Goal: Navigation & Orientation: Find specific page/section

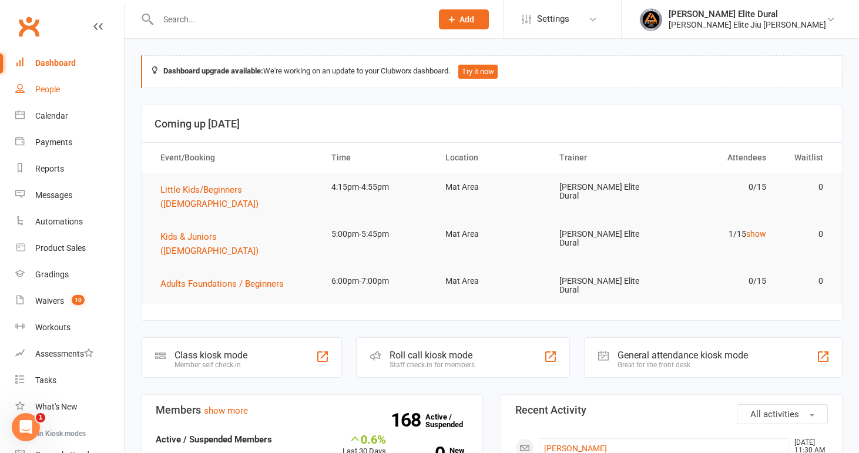
click at [37, 87] on div "People" at bounding box center [47, 89] width 25 height 9
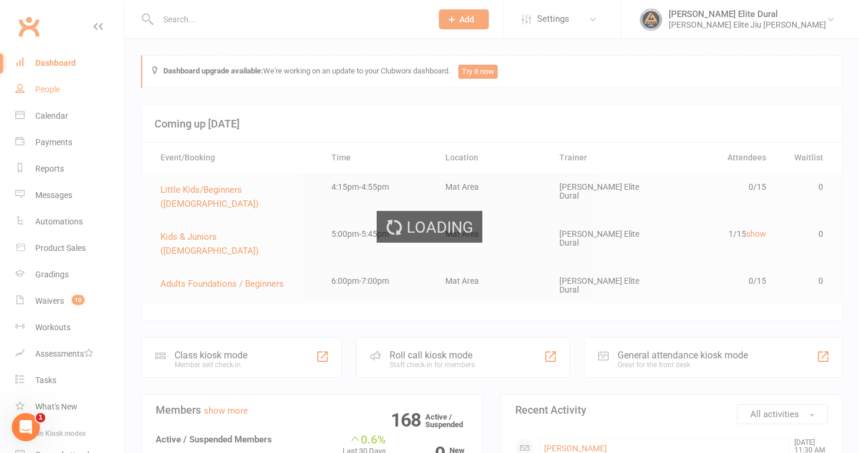
select select "100"
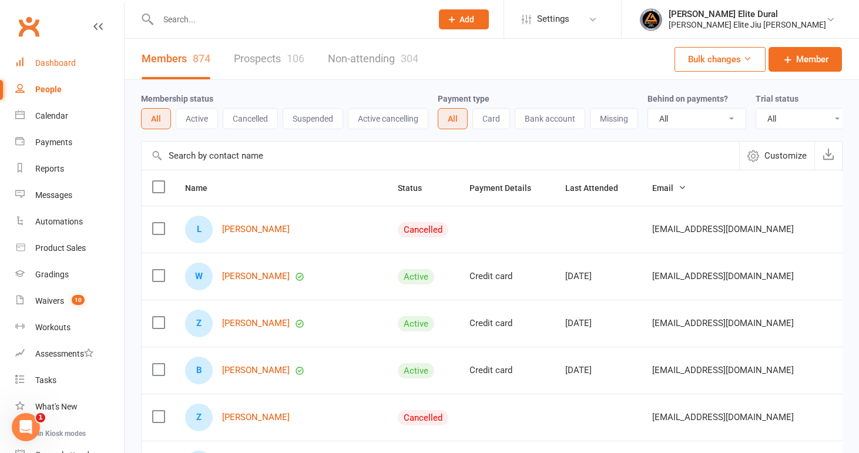
click at [43, 61] on div "Dashboard" at bounding box center [55, 62] width 41 height 9
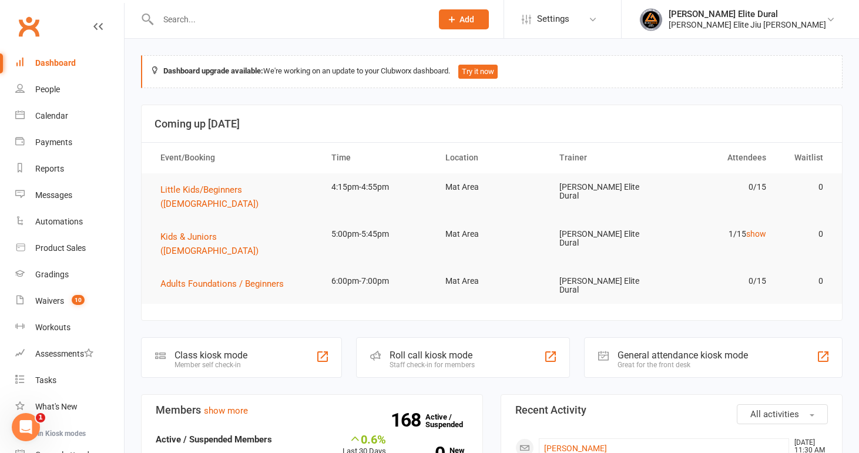
click at [206, 15] on input "text" at bounding box center [289, 19] width 269 height 16
